Goal: Task Accomplishment & Management: Use online tool/utility

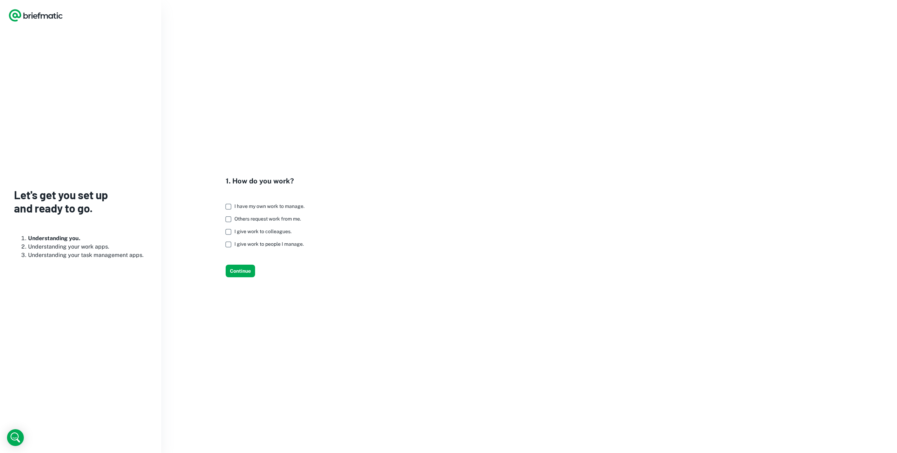
click at [283, 207] on span "I have my own work to manage." at bounding box center [269, 207] width 70 height 6
click at [240, 273] on button "Continue" at bounding box center [240, 271] width 29 height 13
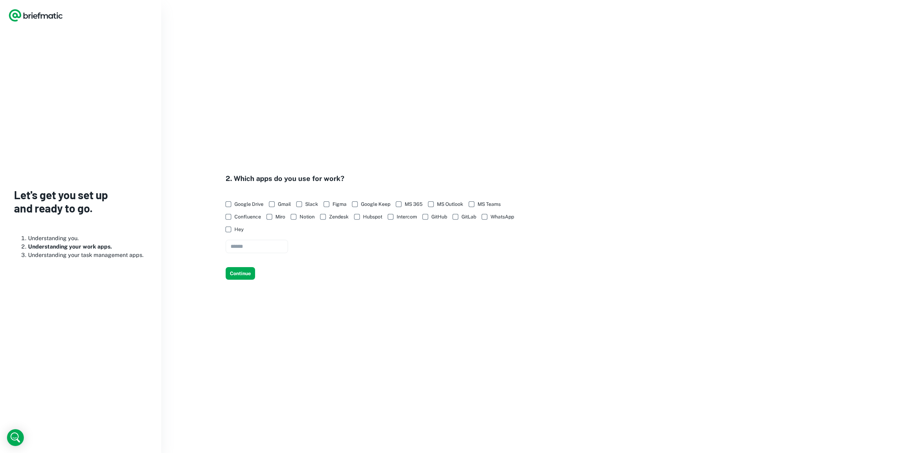
click at [246, 207] on span "Google Drive" at bounding box center [248, 204] width 29 height 8
click at [279, 204] on span "Gmail" at bounding box center [284, 204] width 13 height 8
click at [501, 218] on span "WhatsApp" at bounding box center [502, 217] width 23 height 8
click at [500, 218] on span "WhatsApp" at bounding box center [502, 217] width 23 height 8
click at [241, 273] on button "Continue" at bounding box center [240, 273] width 29 height 13
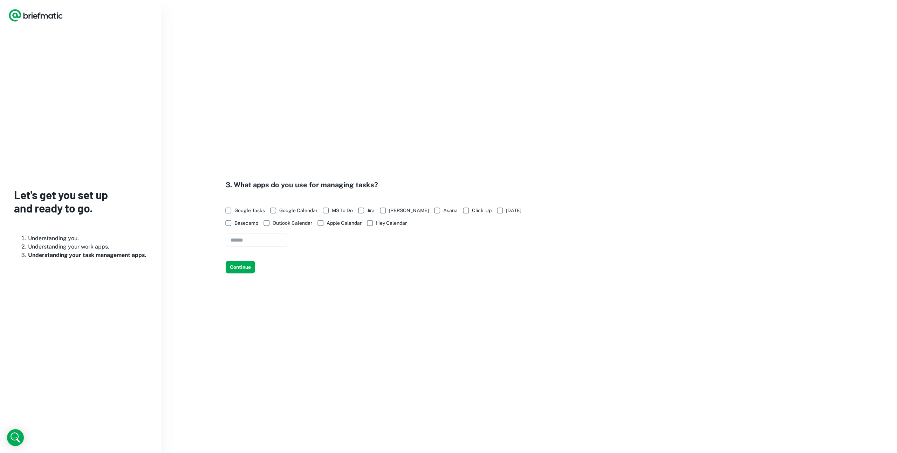
click at [298, 212] on span "Google Calendar" at bounding box center [298, 211] width 38 height 8
click at [391, 209] on span "Trello" at bounding box center [409, 211] width 40 height 8
click at [230, 269] on button "Continue" at bounding box center [240, 267] width 29 height 13
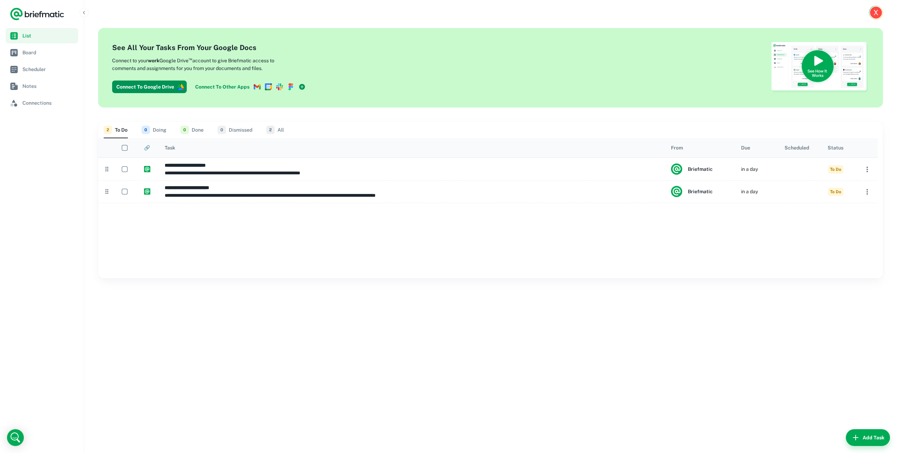
click at [149, 131] on span "0" at bounding box center [146, 130] width 8 height 8
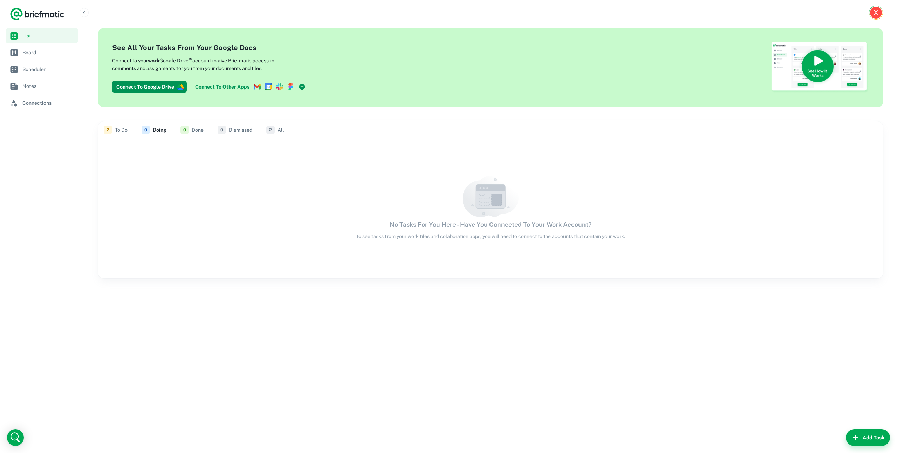
click at [184, 130] on span "0" at bounding box center [184, 130] width 8 height 8
click at [235, 131] on button "0 Dismissed" at bounding box center [235, 130] width 35 height 17
click at [279, 131] on button "2 All" at bounding box center [275, 130] width 18 height 17
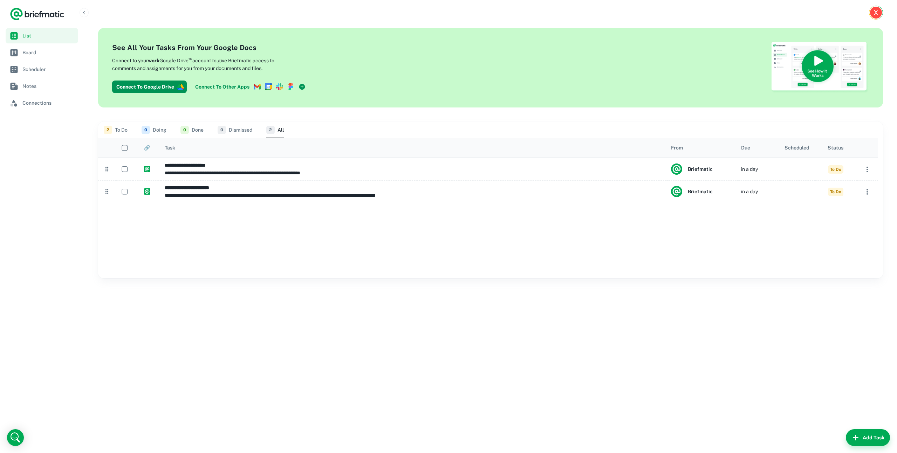
click at [118, 131] on button "2 To Do" at bounding box center [116, 130] width 24 height 17
click at [52, 56] on link "Board" at bounding box center [42, 52] width 73 height 15
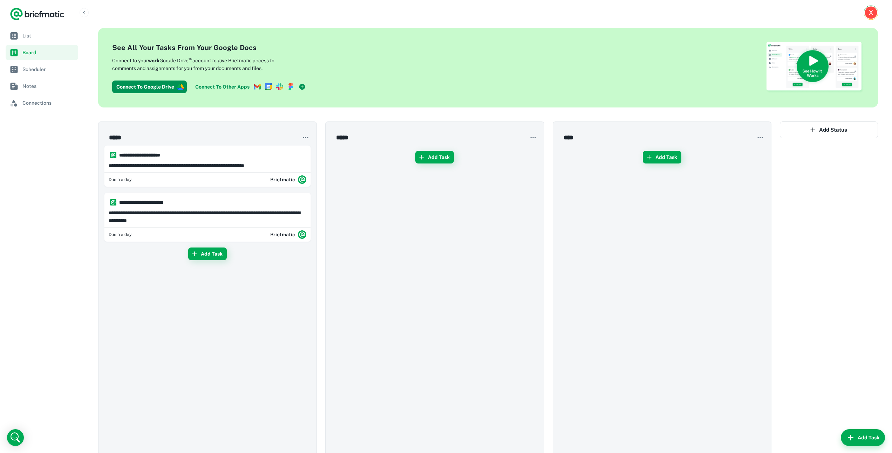
click at [873, 10] on div "X" at bounding box center [870, 12] width 12 height 12
click at [873, 10] on div at bounding box center [446, 226] width 892 height 453
click at [307, 139] on icon "button" at bounding box center [305, 137] width 7 height 7
click at [307, 139] on div at bounding box center [446, 226] width 892 height 453
click at [221, 255] on button "Add Task" at bounding box center [207, 254] width 39 height 13
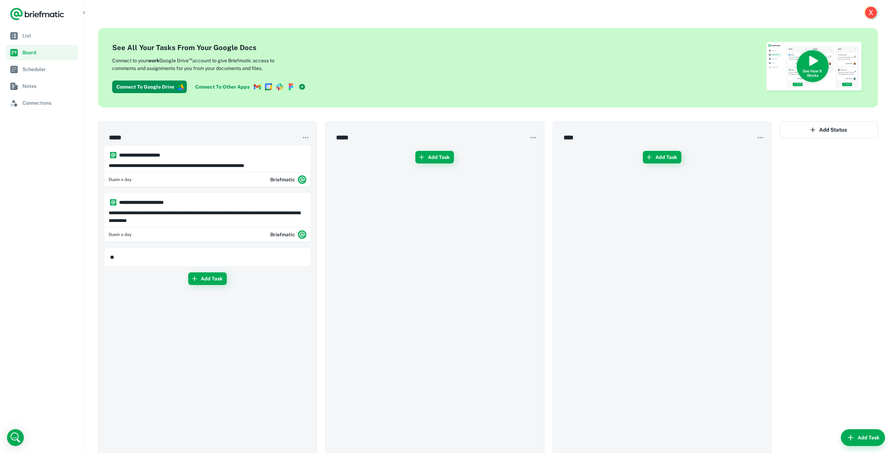
type input "**"
click at [181, 258] on h6 "**" at bounding box center [210, 258] width 183 height 8
type input "**"
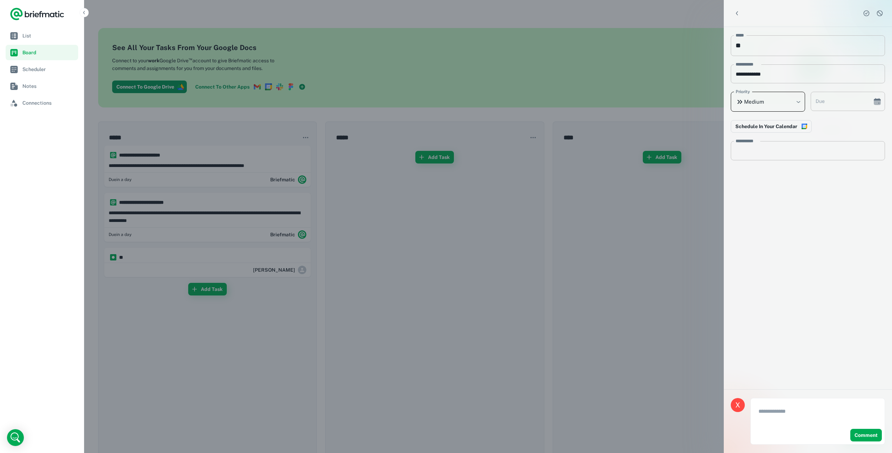
click at [791, 101] on body "**********" at bounding box center [446, 294] width 892 height 589
click at [791, 101] on div at bounding box center [446, 226] width 892 height 453
click at [783, 123] on button "Schedule In Your Calendar" at bounding box center [771, 126] width 81 height 13
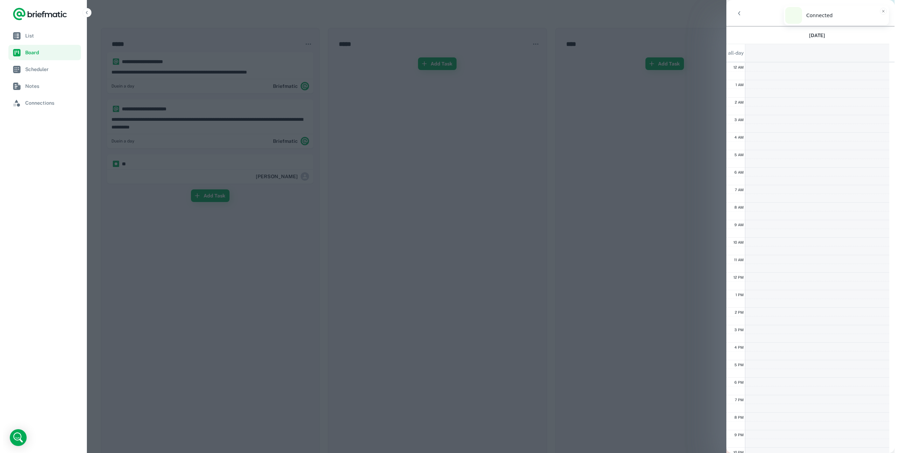
scroll to position [29, 0]
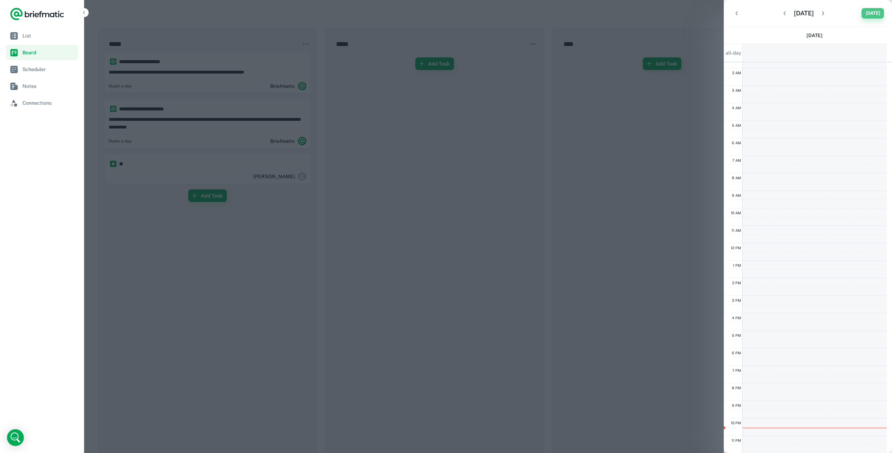
click at [875, 13] on button "Today" at bounding box center [872, 13] width 22 height 11
click at [733, 14] on icon "Back" at bounding box center [736, 13] width 7 height 7
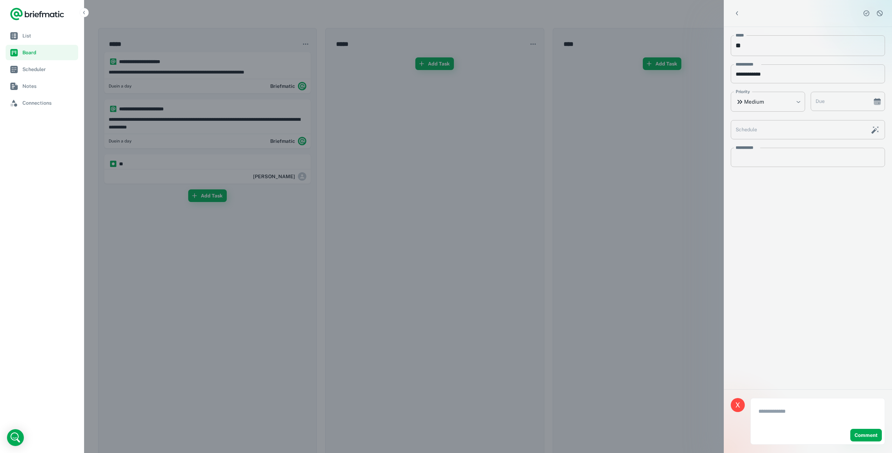
click at [203, 270] on div at bounding box center [446, 226] width 892 height 453
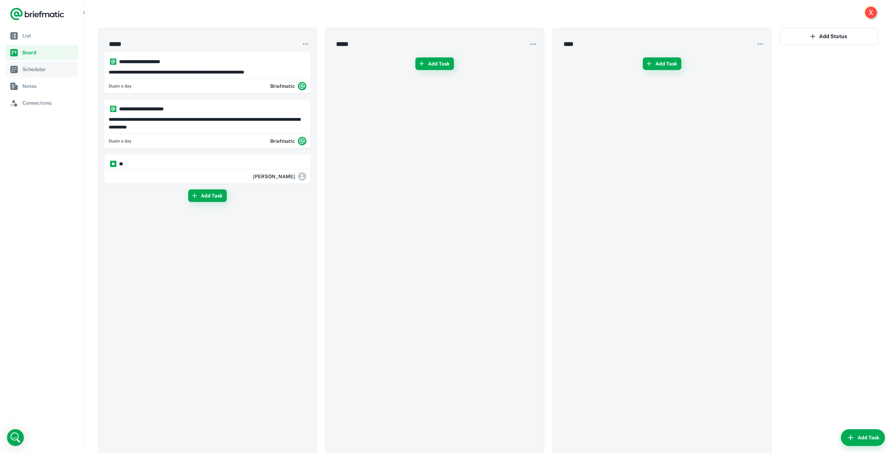
click at [35, 70] on span "Scheduler" at bounding box center [48, 70] width 53 height 8
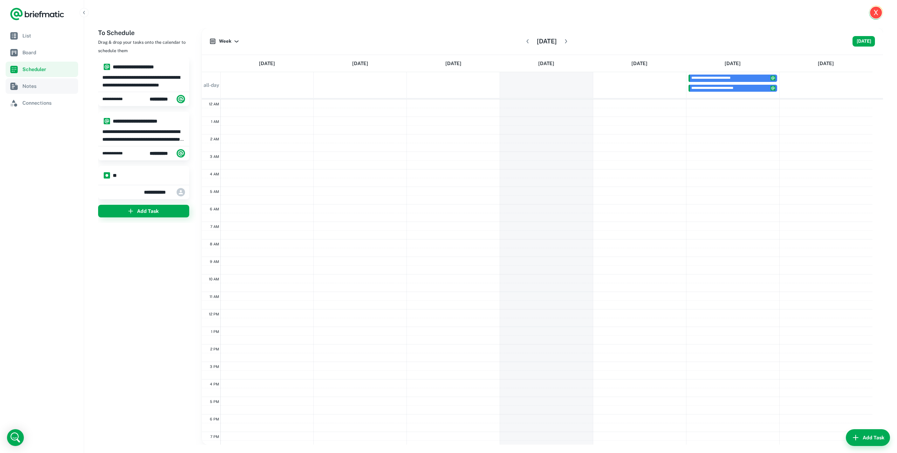
click at [34, 87] on span "Notes" at bounding box center [48, 86] width 53 height 8
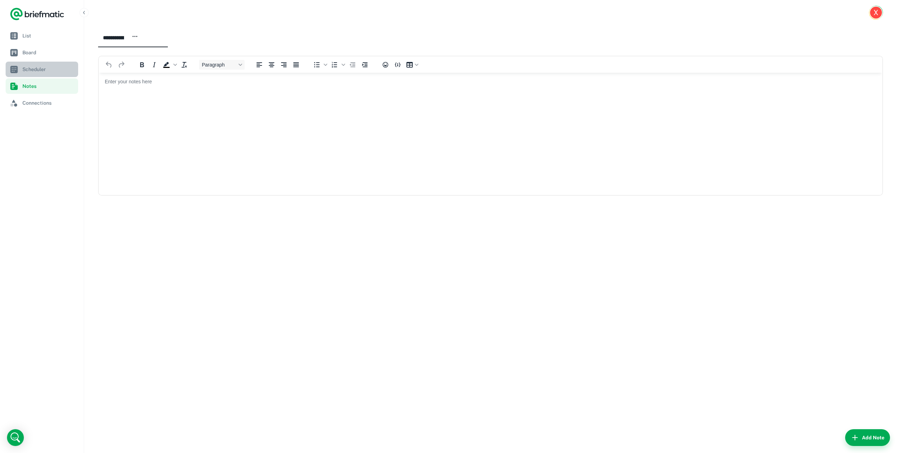
click at [36, 69] on span "Scheduler" at bounding box center [48, 70] width 53 height 8
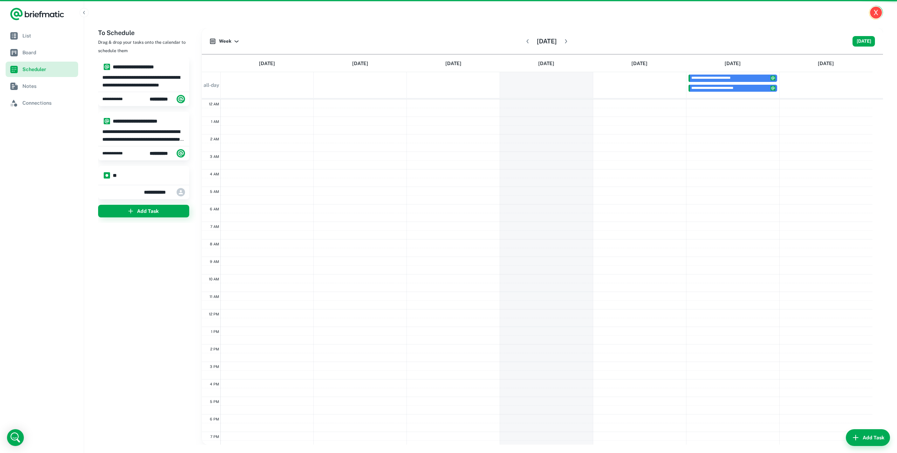
scroll to position [66, 0]
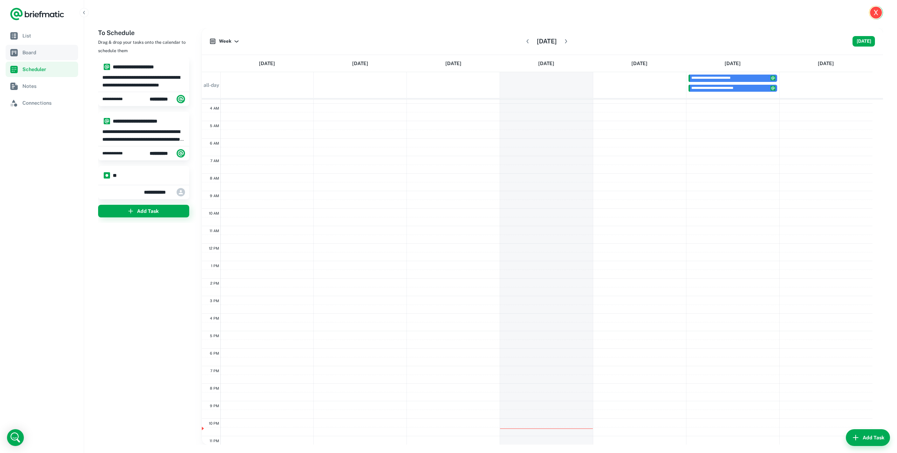
click at [42, 54] on span "Board" at bounding box center [48, 53] width 53 height 8
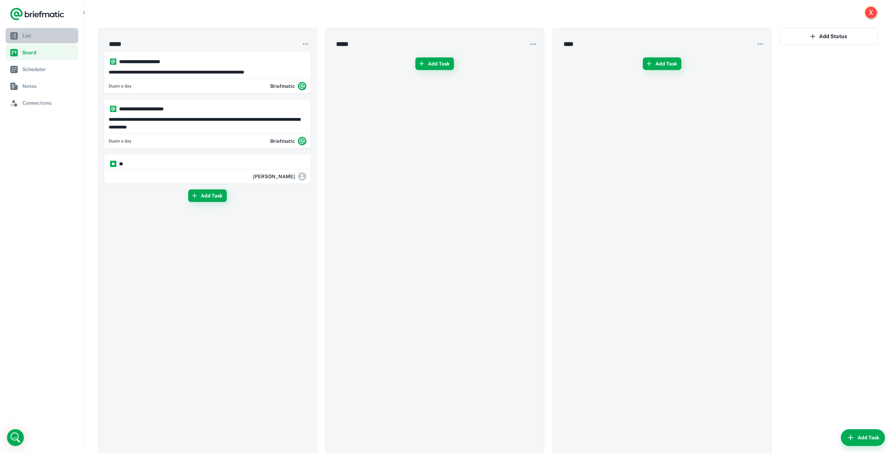
click at [47, 41] on link "List" at bounding box center [42, 35] width 73 height 15
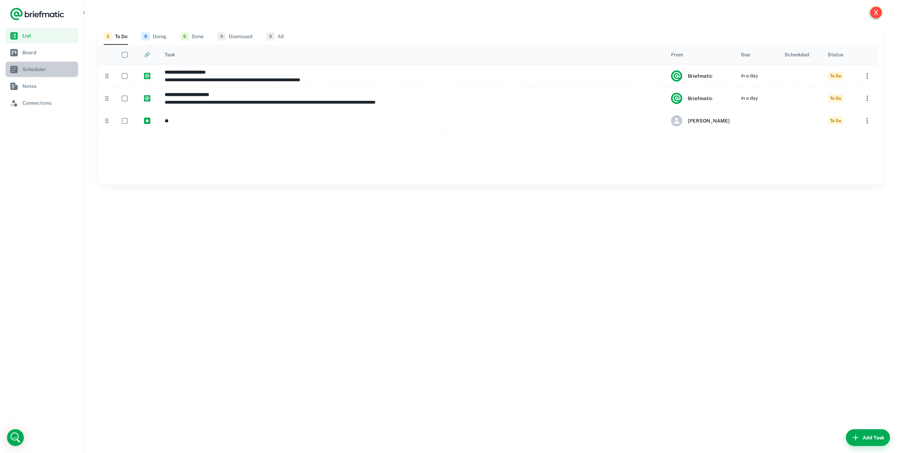
click at [42, 72] on span "Scheduler" at bounding box center [48, 70] width 53 height 8
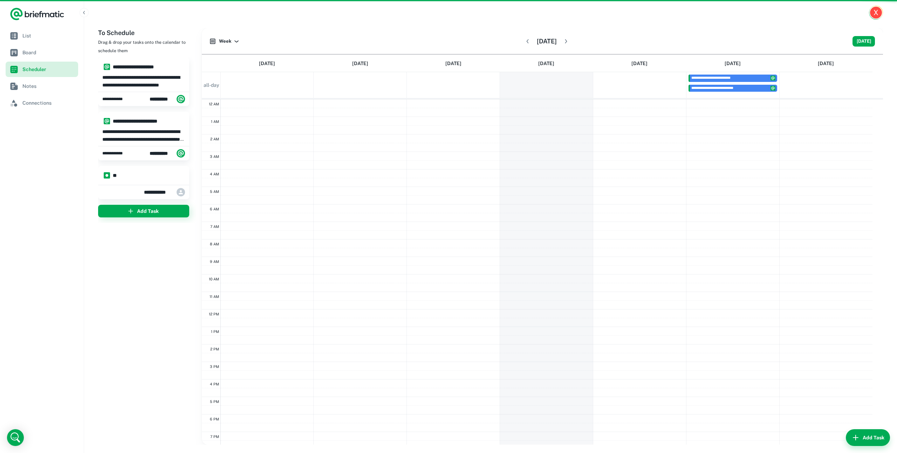
scroll to position [66, 0]
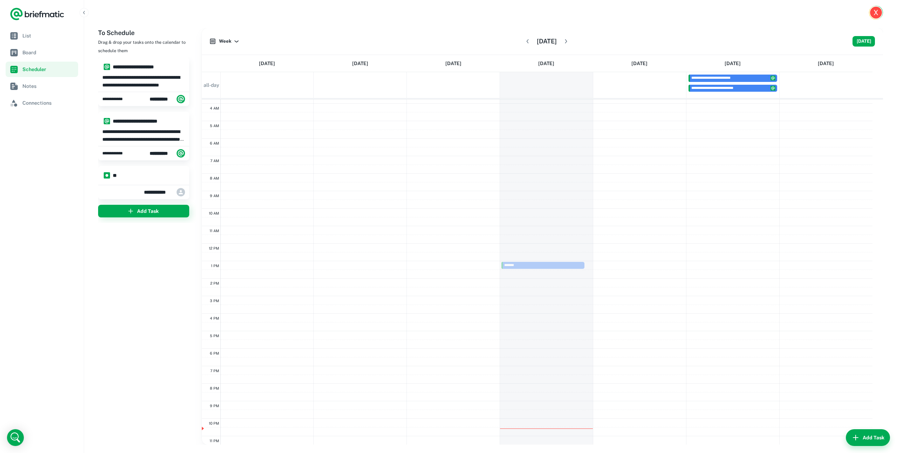
drag, startPoint x: 139, startPoint y: 178, endPoint x: 531, endPoint y: 265, distance: 401.6
click at [531, 265] on div "**********" at bounding box center [490, 236] width 785 height 417
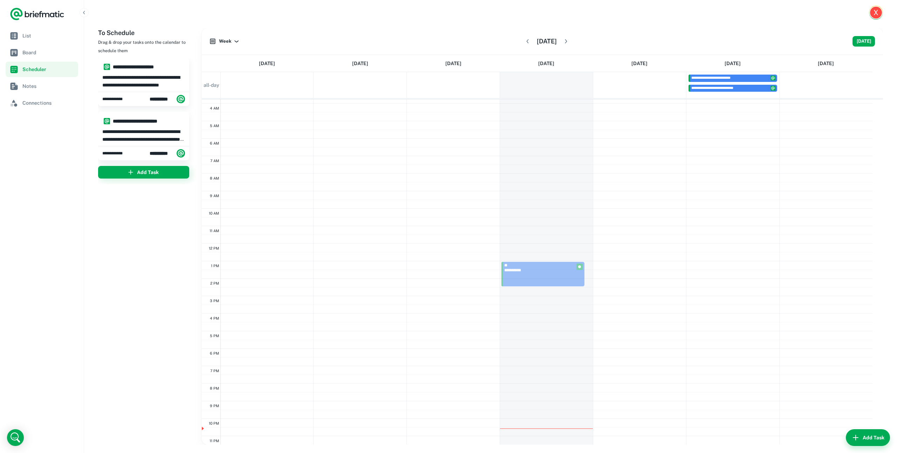
drag, startPoint x: 567, startPoint y: 269, endPoint x: 566, endPoint y: 285, distance: 16.2
click at [566, 285] on div "** * *** ** * * ******" at bounding box center [546, 244] width 93 height 420
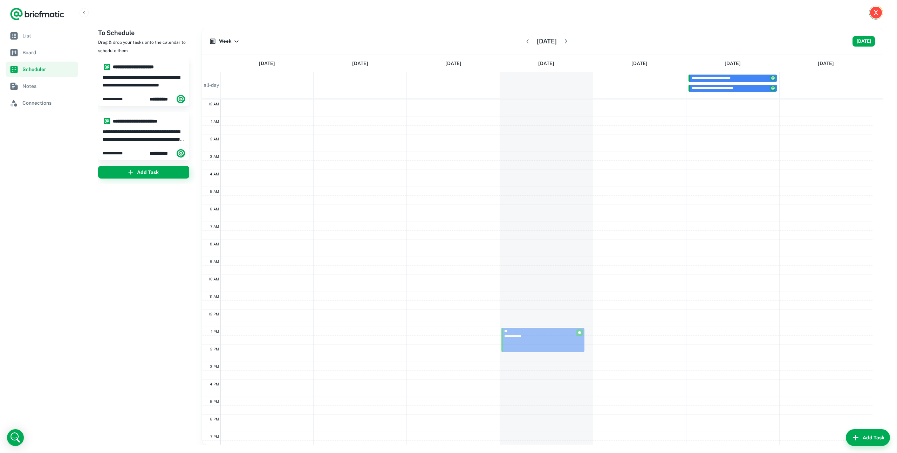
click at [524, 43] on icon "button" at bounding box center [527, 41] width 7 height 7
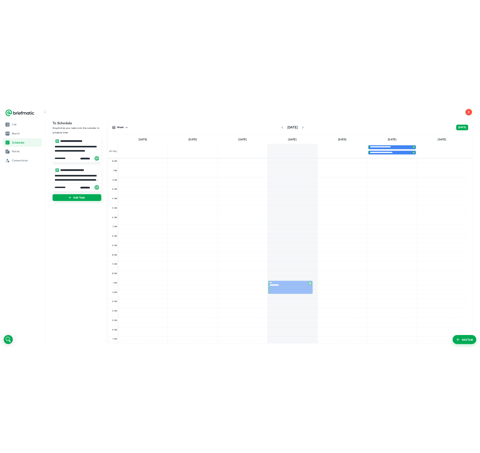
scroll to position [66, 0]
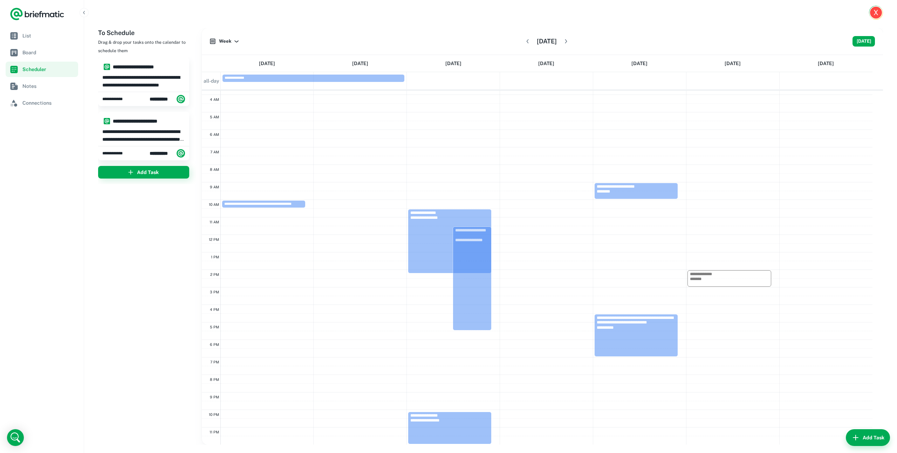
click at [569, 39] on icon "button" at bounding box center [565, 41] width 7 height 7
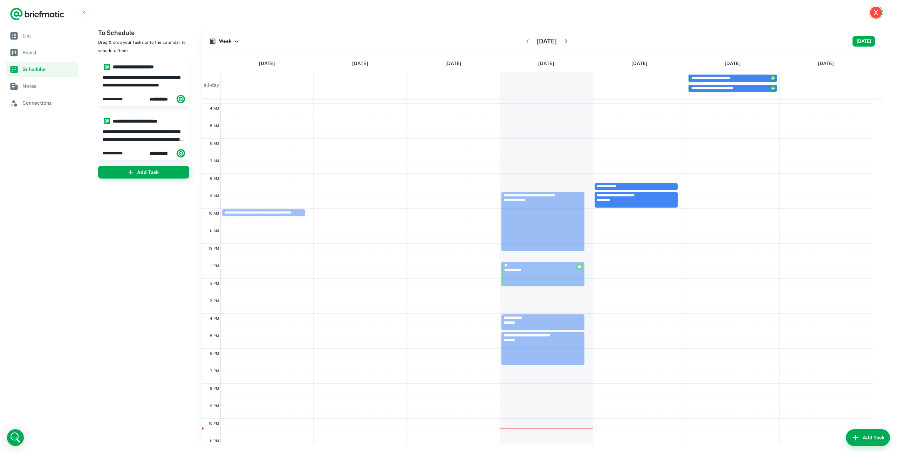
click at [524, 43] on icon "button" at bounding box center [527, 41] width 7 height 7
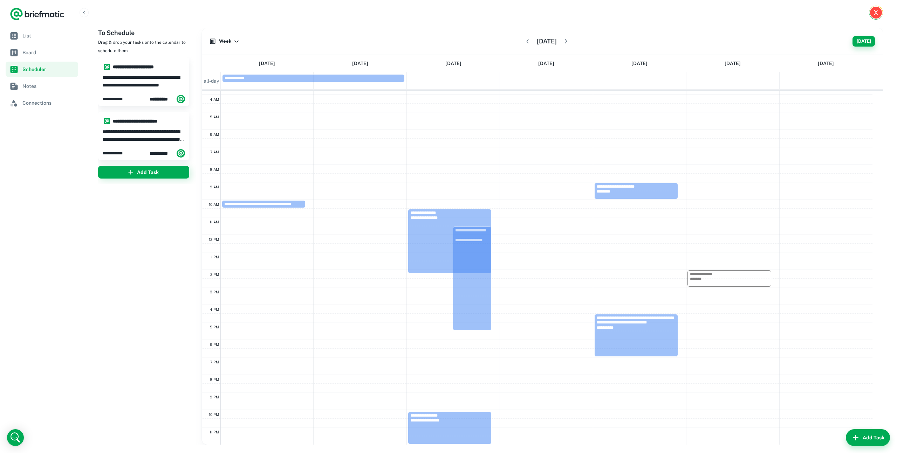
click at [859, 41] on button "Today" at bounding box center [863, 41] width 22 height 11
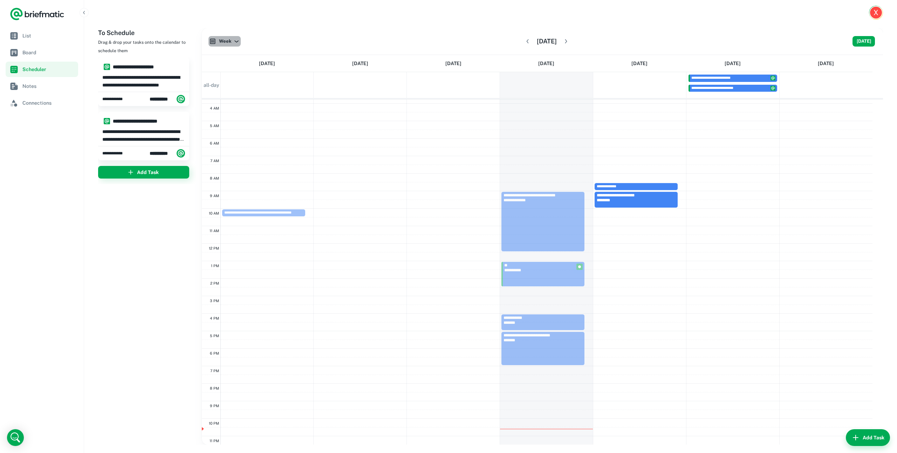
click at [233, 40] on icon "button" at bounding box center [236, 41] width 7 height 7
click at [237, 63] on li "Day" at bounding box center [232, 67] width 49 height 12
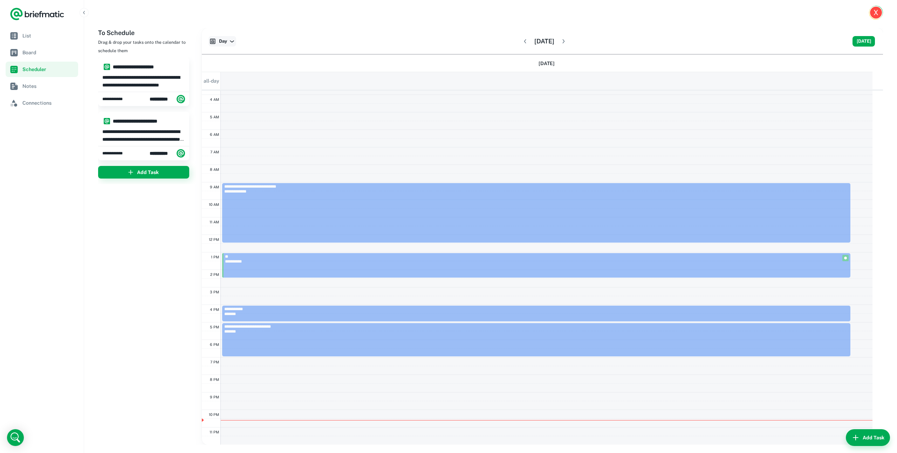
click at [230, 40] on icon "button" at bounding box center [231, 41] width 7 height 7
click at [232, 53] on li "Week" at bounding box center [232, 54] width 49 height 12
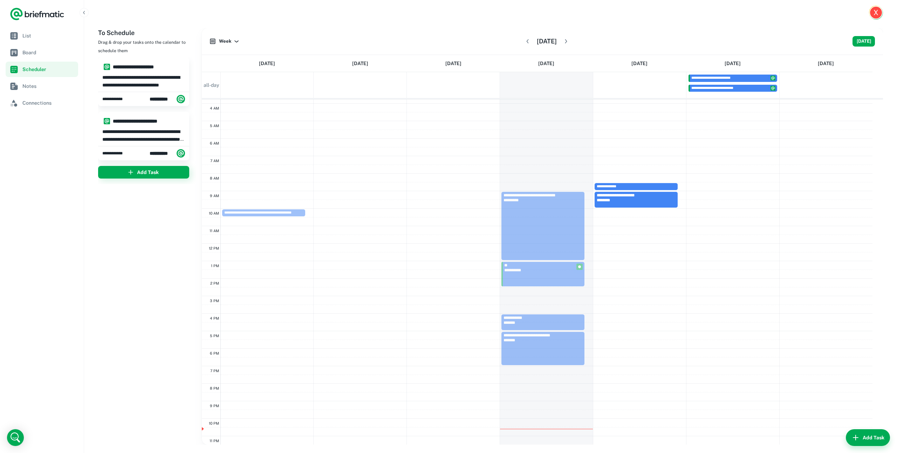
drag, startPoint x: 542, startPoint y: 251, endPoint x: 542, endPoint y: 257, distance: 6.3
click at [542, 257] on div "**********" at bounding box center [546, 244] width 93 height 420
drag, startPoint x: 510, startPoint y: 260, endPoint x: 512, endPoint y: 220, distance: 39.6
click at [512, 220] on div "**********" at bounding box center [546, 244] width 93 height 420
drag, startPoint x: 520, startPoint y: 225, endPoint x: 519, endPoint y: 240, distance: 15.1
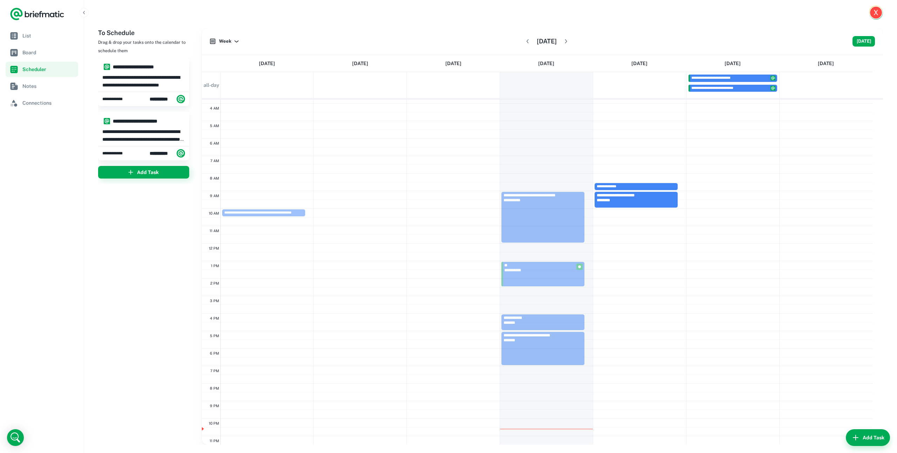
click at [519, 240] on div "**********" at bounding box center [546, 244] width 93 height 420
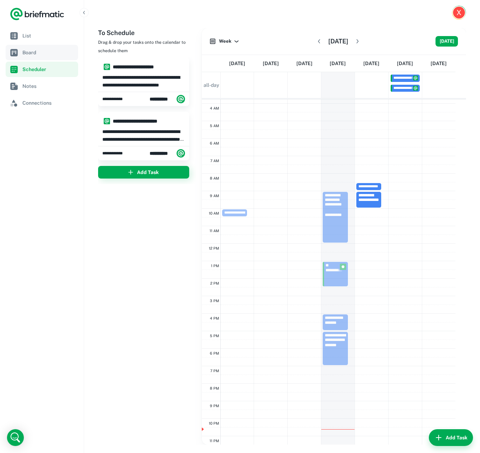
click at [47, 56] on span "Board" at bounding box center [48, 53] width 53 height 8
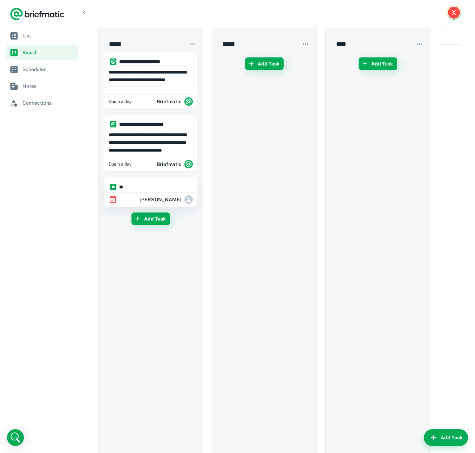
click at [129, 196] on div "[PERSON_NAME]" at bounding box center [150, 200] width 92 height 14
type input "**"
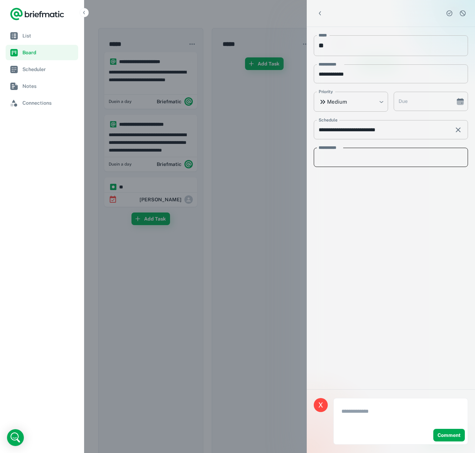
click at [367, 160] on textarea "**********" at bounding box center [390, 158] width 144 height 8
click at [370, 106] on body "**********" at bounding box center [237, 247] width 475 height 495
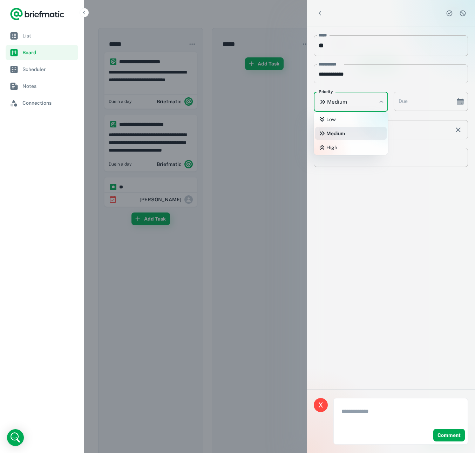
click at [451, 103] on div at bounding box center [237, 226] width 475 height 453
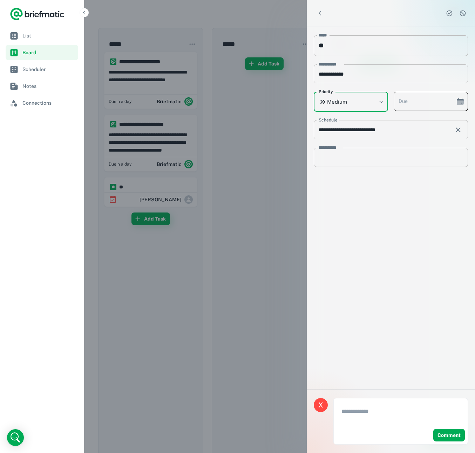
click at [455, 102] on button "Choose date" at bounding box center [460, 102] width 14 height 14
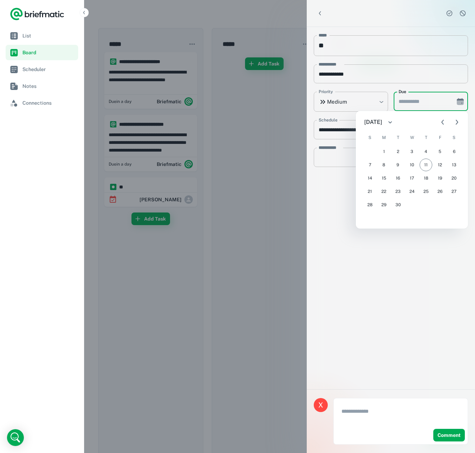
click at [455, 102] on button "Choose date" at bounding box center [460, 102] width 14 height 14
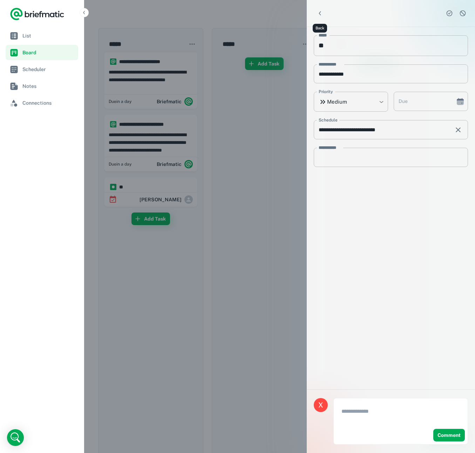
click at [321, 14] on icon "Back" at bounding box center [319, 13] width 7 height 7
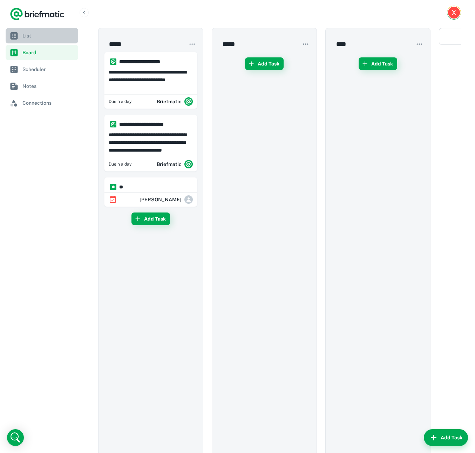
click at [31, 35] on span "List" at bounding box center [48, 36] width 53 height 8
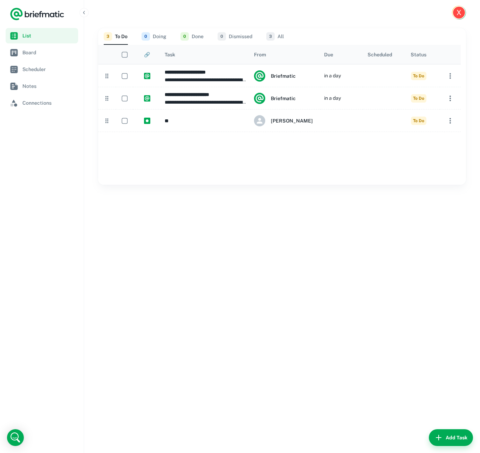
click at [200, 248] on div "**********" at bounding box center [282, 239] width 396 height 428
click at [45, 66] on span "Scheduler" at bounding box center [48, 70] width 53 height 8
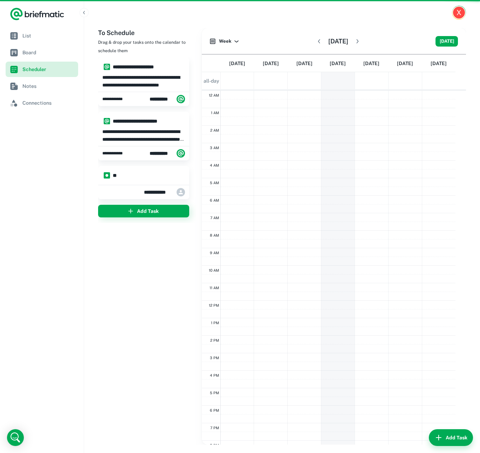
scroll to position [66, 0]
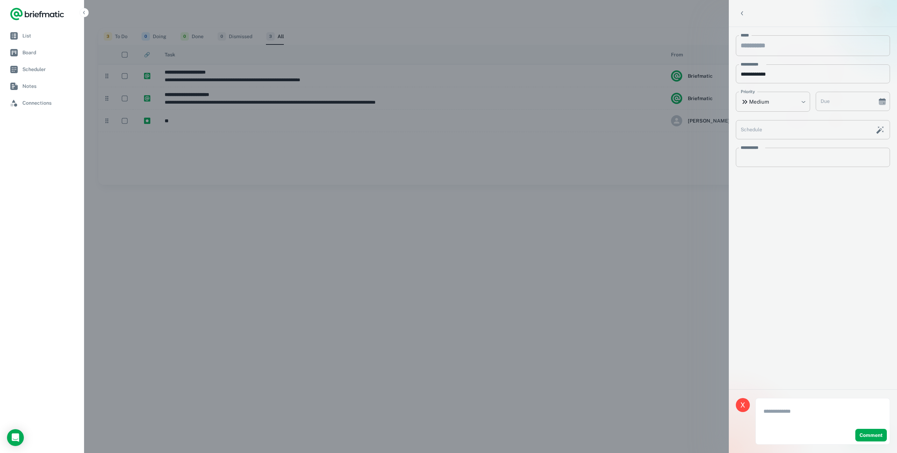
type input "**"
